Goal: Information Seeking & Learning: Learn about a topic

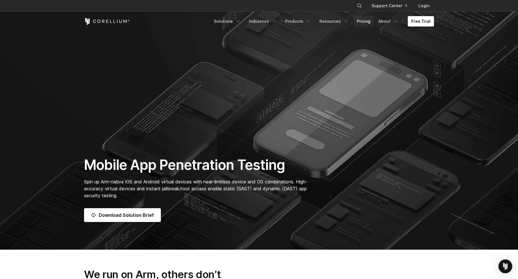
click at [363, 20] on link "Pricing" at bounding box center [364, 21] width 20 height 10
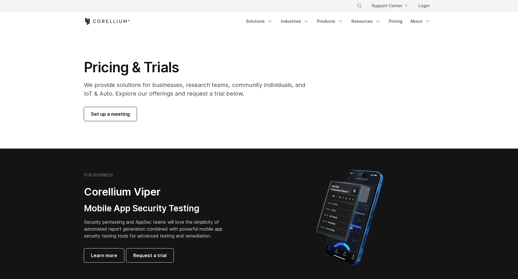
click at [221, 82] on p "We provide solutions for businesses, research teams, community individuals, and…" at bounding box center [199, 89] width 230 height 17
click at [198, 190] on h2 "Corellium Viper" at bounding box center [157, 191] width 147 height 13
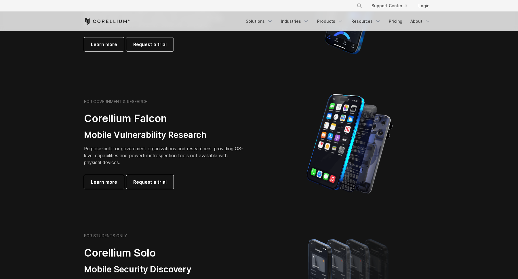
scroll to position [212, 0]
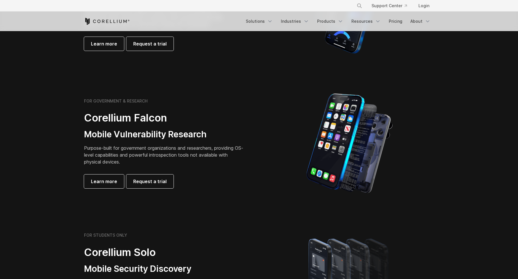
click at [184, 153] on p "Purpose-built for government organizations and researchers, providing OS-level …" at bounding box center [164, 155] width 161 height 21
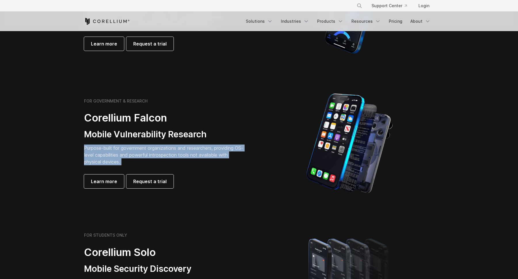
click at [189, 134] on h3 "Mobile Vulnerability Research" at bounding box center [164, 134] width 161 height 11
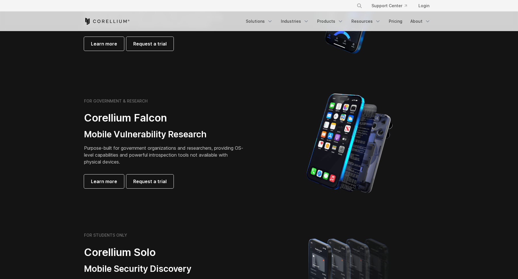
click at [189, 134] on h3 "Mobile Vulnerability Research" at bounding box center [164, 134] width 161 height 11
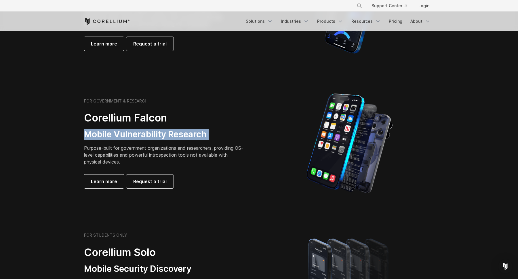
click at [206, 143] on div "FOR GOVERNMENT & RESEARCH Corellium Falcon Mobile Vulnerability Research Purpos…" at bounding box center [164, 143] width 161 height 90
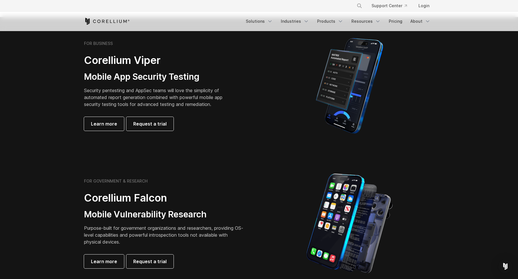
scroll to position [130, 0]
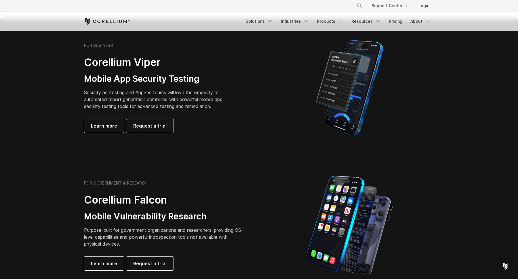
click at [194, 104] on p "Security pentesting and AppSec teams will love the simplicity of automated repo…" at bounding box center [157, 99] width 147 height 21
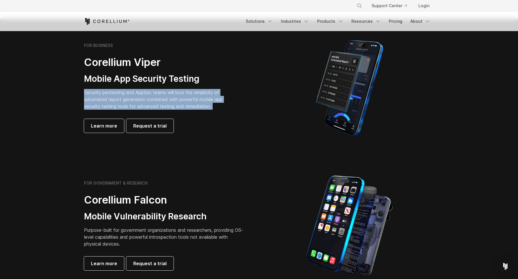
click at [202, 94] on p "Security pentesting and AppSec teams will love the simplicity of automated repo…" at bounding box center [157, 99] width 147 height 21
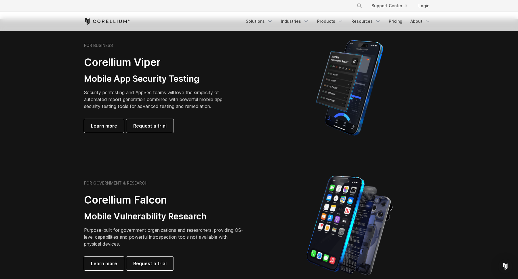
click at [202, 94] on p "Security pentesting and AppSec teams will love the simplicity of automated repo…" at bounding box center [157, 99] width 147 height 21
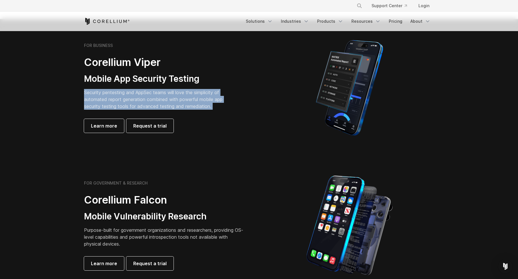
click at [211, 138] on div "FOR BUSINESS Corellium Viper Mobile App Security Testing Security pentesting an…" at bounding box center [259, 87] width 362 height 101
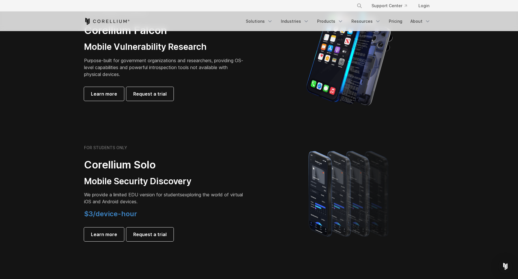
scroll to position [338, 0]
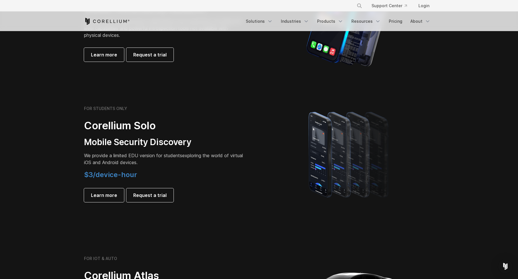
click at [211, 138] on h3 "Mobile Security Discovery" at bounding box center [164, 142] width 161 height 11
click at [207, 166] on p "We provide a limited EDU version for students exploring the world of virtual iO…" at bounding box center [164, 159] width 161 height 14
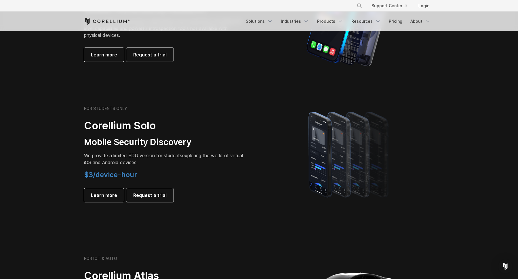
click at [207, 166] on p "We provide a limited EDU version for students exploring the world of virtual iO…" at bounding box center [164, 159] width 161 height 14
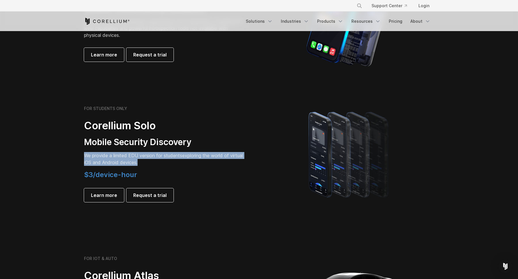
click at [183, 137] on h3 "Mobile Security Discovery" at bounding box center [164, 142] width 161 height 11
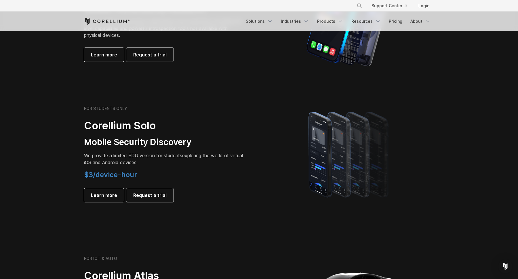
click at [183, 137] on h3 "Mobile Security Discovery" at bounding box center [164, 142] width 161 height 11
click at [191, 166] on div "FOR STUDENTS ONLY Corellium Solo Mobile Security Discovery We provide a limited…" at bounding box center [164, 154] width 161 height 96
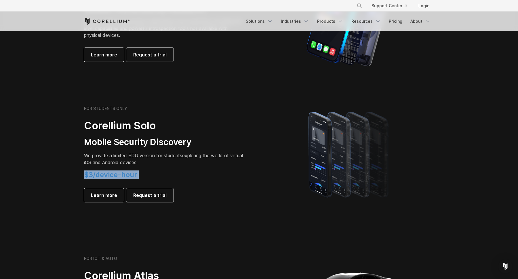
click at [179, 154] on span "We provide a limited EDU version for students" at bounding box center [133, 156] width 98 height 6
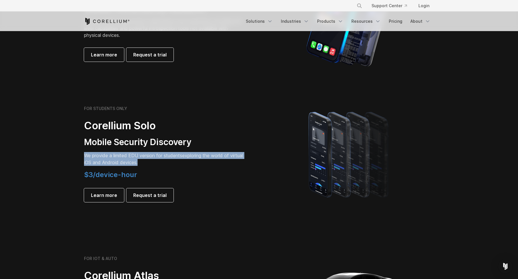
click at [205, 175] on h4 "$3/device-hour" at bounding box center [164, 174] width 161 height 9
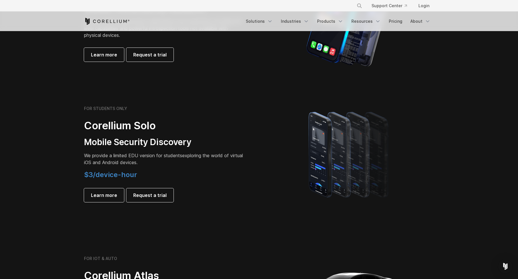
click at [175, 160] on p "We provide a limited EDU version for students exploring the world of virtual iO…" at bounding box center [164, 159] width 161 height 14
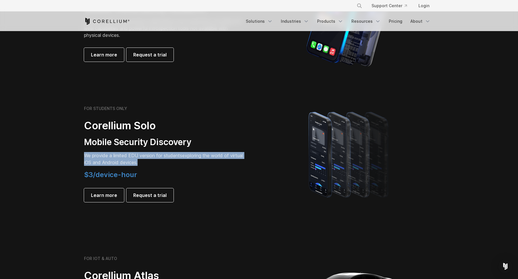
click at [184, 177] on h4 "$3/device-hour" at bounding box center [164, 174] width 161 height 9
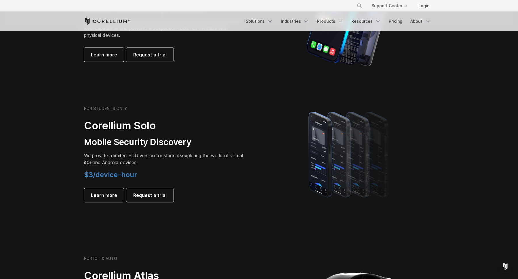
click at [169, 154] on span "We provide a limited EDU version for students" at bounding box center [133, 156] width 98 height 6
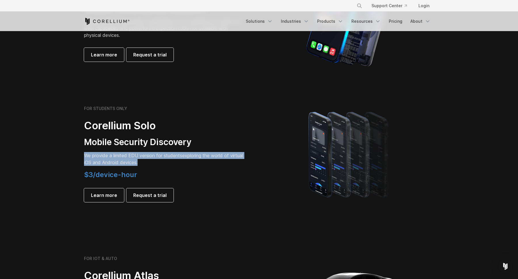
click at [160, 141] on h3 "Mobile Security Discovery" at bounding box center [164, 142] width 161 height 11
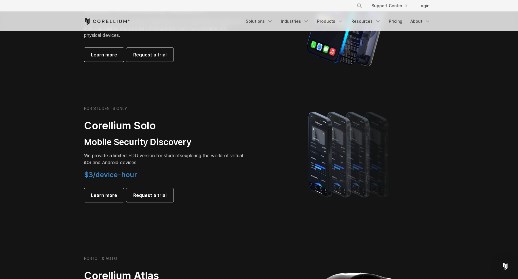
click at [160, 141] on h3 "Mobile Security Discovery" at bounding box center [164, 142] width 161 height 11
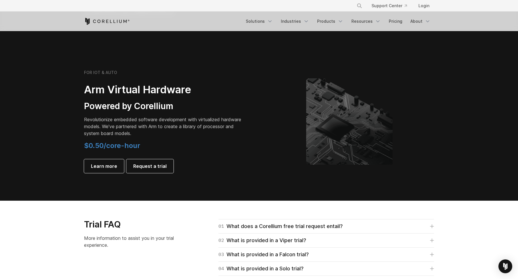
scroll to position [649, 0]
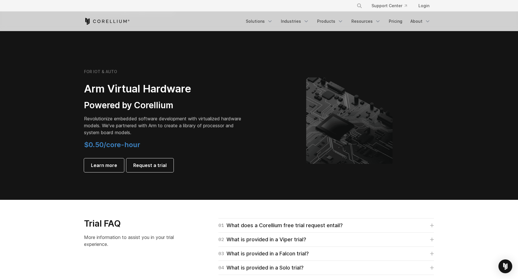
click at [145, 116] on p "Revolutionize embedded software development with virtualized hardware models. W…" at bounding box center [164, 125] width 161 height 21
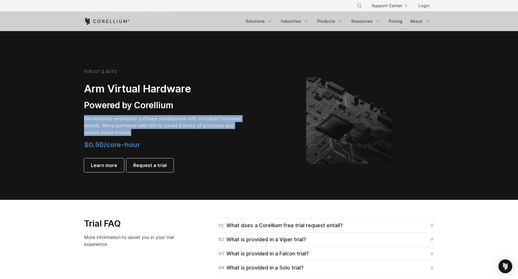
click at [145, 116] on p "Revolutionize embedded software development with virtualized hardware models. W…" at bounding box center [164, 125] width 161 height 21
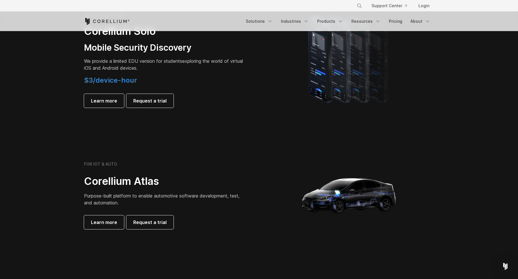
scroll to position [431, 0]
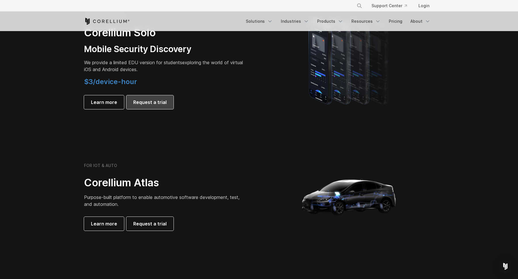
click at [153, 108] on link "Request a trial" at bounding box center [149, 102] width 47 height 14
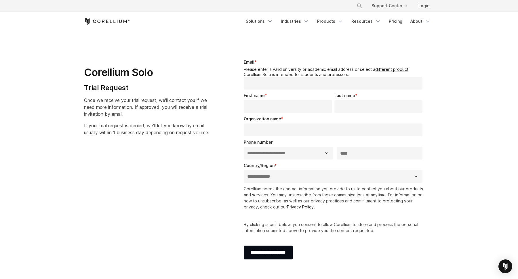
select select "**"
click at [326, 23] on link "Products" at bounding box center [330, 21] width 33 height 10
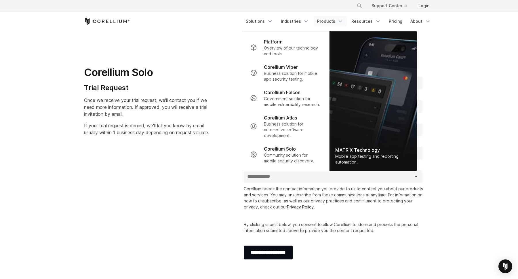
click at [194, 86] on h4 "Trial Request" at bounding box center [146, 88] width 125 height 9
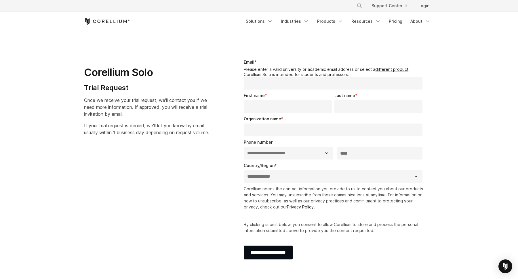
click at [194, 86] on h4 "Trial Request" at bounding box center [146, 88] width 125 height 9
click at [186, 109] on span "Once we receive your trial request, we'll contact you if we need more informati…" at bounding box center [145, 107] width 123 height 20
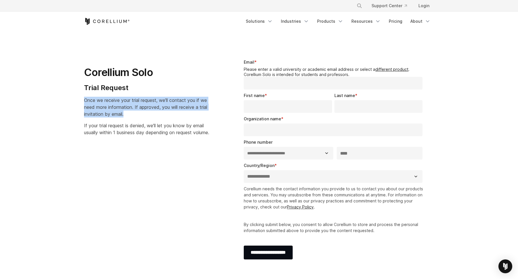
click at [186, 109] on span "Once we receive your trial request, we'll contact you if we need more informati…" at bounding box center [145, 107] width 123 height 20
click at [311, 65] on div "Email * Please enter a valid university or academic email address or select a d…" at bounding box center [334, 74] width 181 height 31
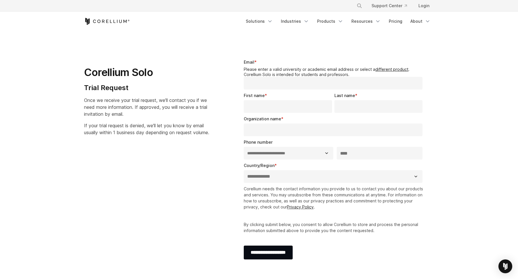
click at [311, 65] on div "Email * Please enter a valid university or academic email address or select a d…" at bounding box center [334, 74] width 181 height 31
click at [319, 22] on link "Products" at bounding box center [330, 21] width 33 height 10
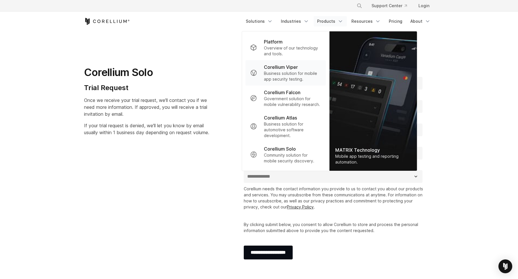
click at [300, 79] on p "Business solution for mobile app security testing." at bounding box center [292, 77] width 57 height 12
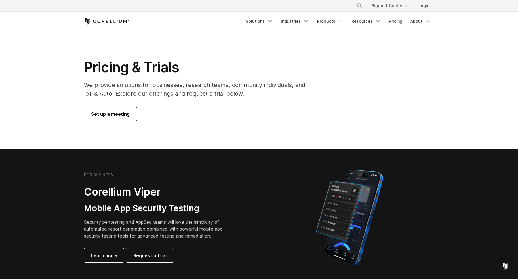
click at [266, 67] on h1 "Pricing & Trials" at bounding box center [199, 67] width 230 height 17
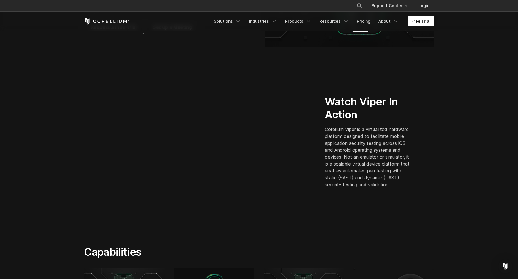
scroll to position [126, 0]
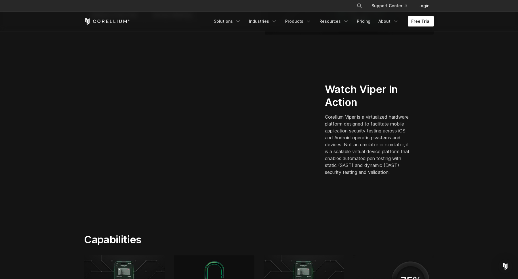
click at [352, 138] on p "Corellium Viper is a virtualized hardware platform designed to facilitate mobil…" at bounding box center [368, 144] width 87 height 62
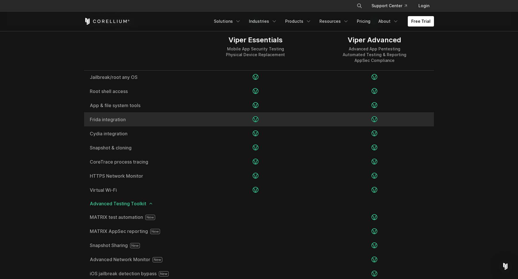
scroll to position [849, 0]
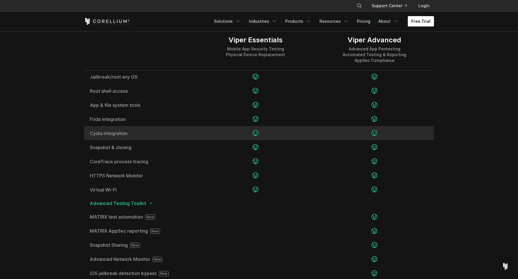
click at [89, 134] on div "Cydia integration" at bounding box center [140, 133] width 112 height 14
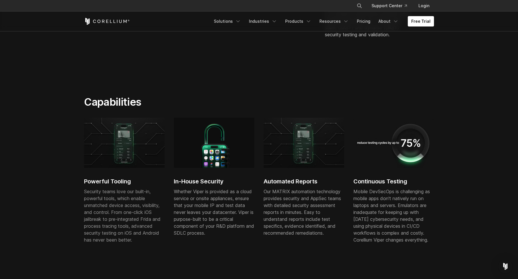
scroll to position [178, 0]
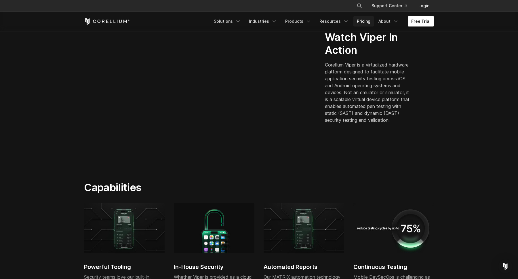
click at [372, 17] on link "Pricing" at bounding box center [364, 21] width 20 height 10
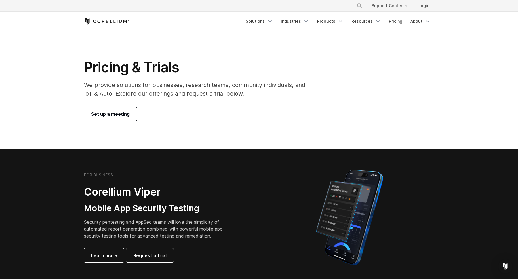
click at [254, 100] on div "Pricing & Trials We provide solutions for businesses, research teams, community…" at bounding box center [198, 90] width 241 height 62
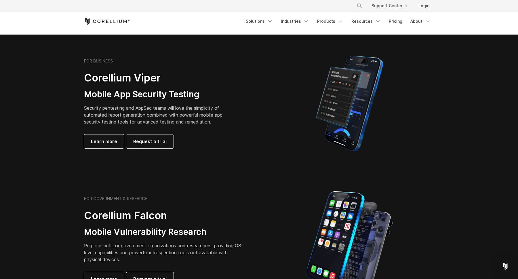
scroll to position [117, 0]
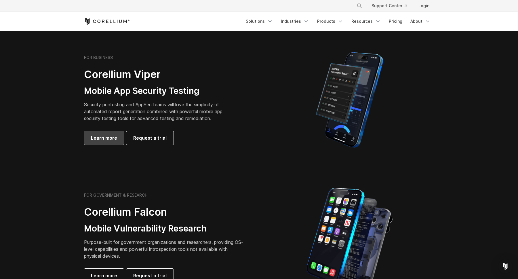
click at [103, 143] on link "Learn more" at bounding box center [104, 138] width 40 height 14
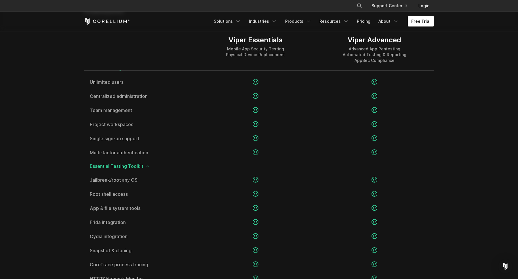
scroll to position [746, 0]
click at [233, 25] on link "Solutions" at bounding box center [228, 21] width 34 height 10
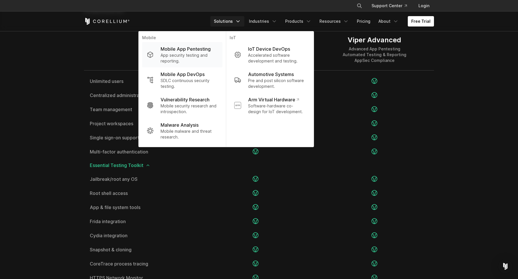
click at [196, 48] on p "Mobile App Pentesting" at bounding box center [186, 49] width 50 height 7
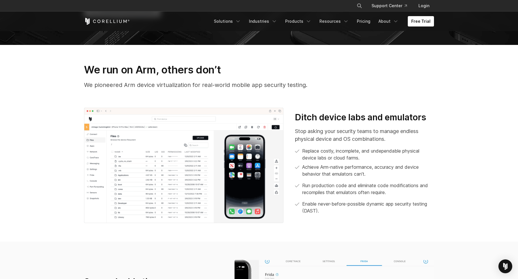
scroll to position [221, 0]
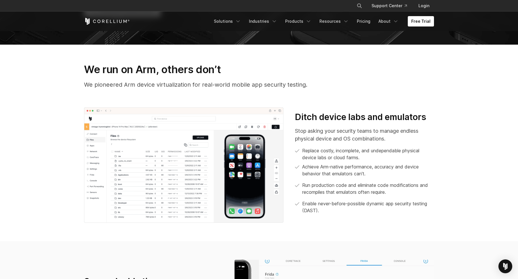
click at [317, 110] on div "Ditch device labs and emulators Stop asking your security teams to manage endle…" at bounding box center [259, 165] width 362 height 116
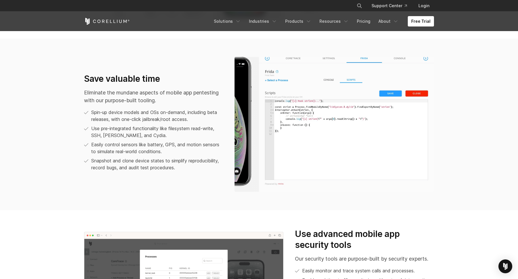
scroll to position [424, 0]
click at [327, 155] on img at bounding box center [335, 124] width 200 height 135
click at [177, 139] on ul "Spin-up device models and OSs on-demand, including beta releases, with one-clic…" at bounding box center [153, 140] width 139 height 62
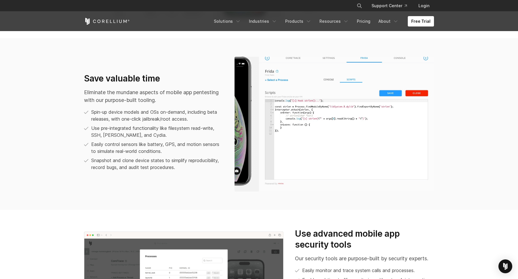
click at [177, 139] on ul "Spin-up device models and OSs on-demand, including beta releases, with one-clic…" at bounding box center [153, 140] width 139 height 62
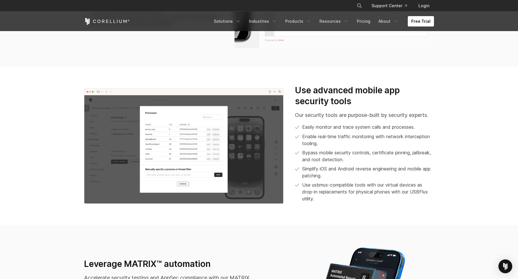
scroll to position [573, 0]
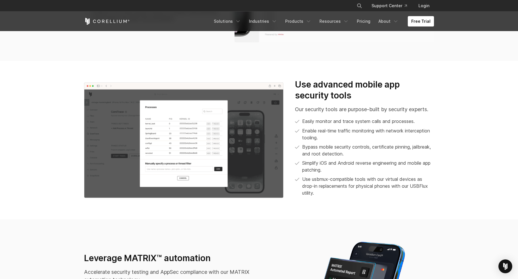
click at [317, 109] on p "Our security tools are purpose-built by security experts." at bounding box center [364, 109] width 139 height 8
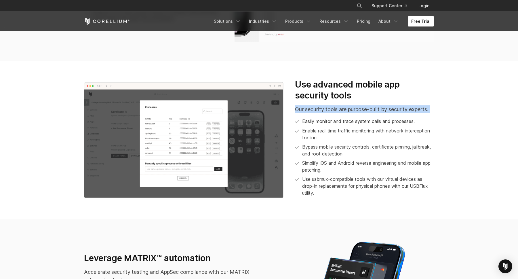
click at [317, 109] on p "Our security tools are purpose-built by security experts." at bounding box center [364, 109] width 139 height 8
click at [313, 148] on p "Bypass mobile security controls, certificate pinning, jailbreak, and root detec…" at bounding box center [368, 150] width 132 height 14
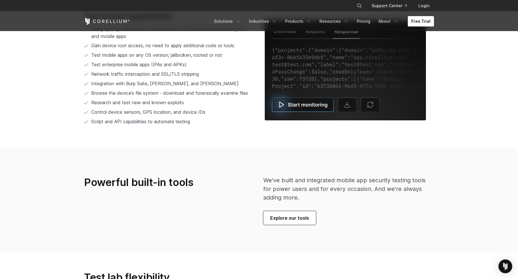
scroll to position [1251, 0]
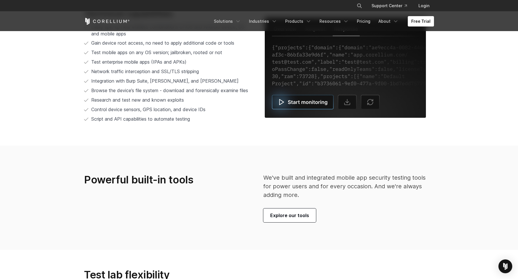
click at [304, 167] on section "Powerful built-in tools We've built and integrated mobile app security testing …" at bounding box center [259, 198] width 518 height 104
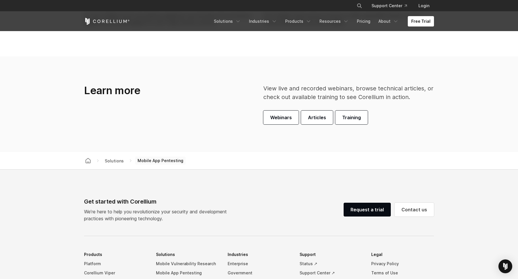
scroll to position [1678, 0]
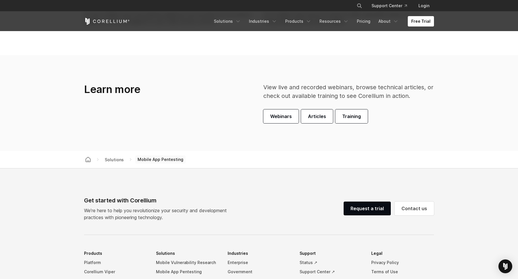
click at [303, 99] on span "View live and recorded webinars, browse technical articles, or check out availa…" at bounding box center [349, 92] width 170 height 16
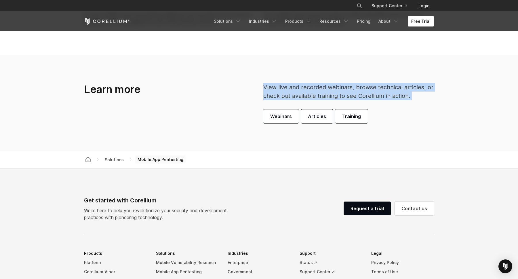
click at [303, 99] on span "View live and recorded webinars, browse technical articles, or check out availa…" at bounding box center [349, 92] width 170 height 16
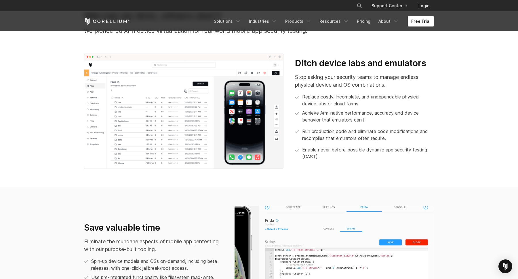
scroll to position [0, 0]
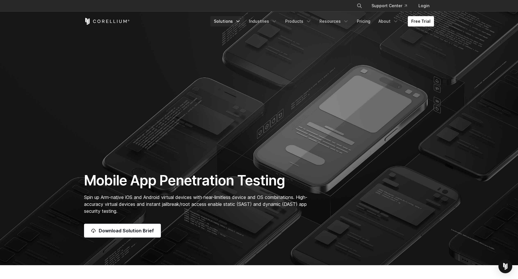
click at [229, 25] on link "Solutions" at bounding box center [228, 21] width 34 height 10
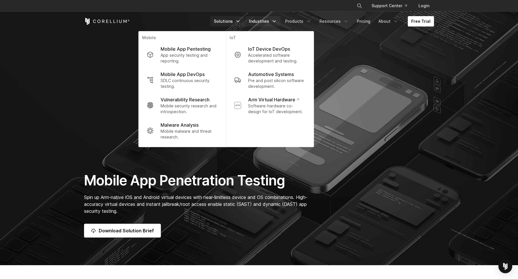
click at [266, 21] on link "Industries" at bounding box center [263, 21] width 35 height 10
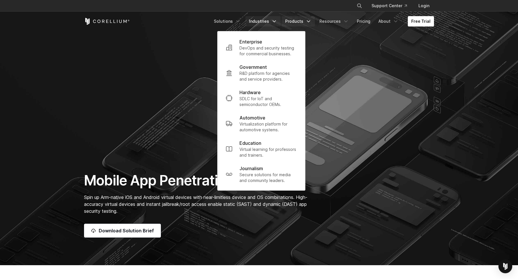
click at [292, 22] on link "Products" at bounding box center [298, 21] width 33 height 10
